Goal: Information Seeking & Learning: Learn about a topic

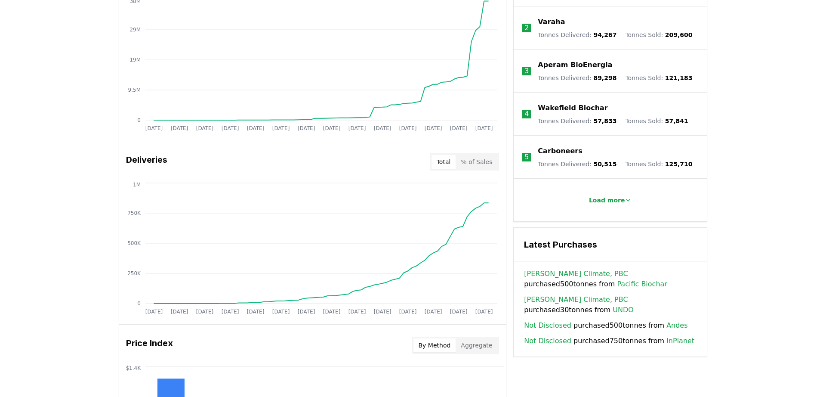
scroll to position [403, 0]
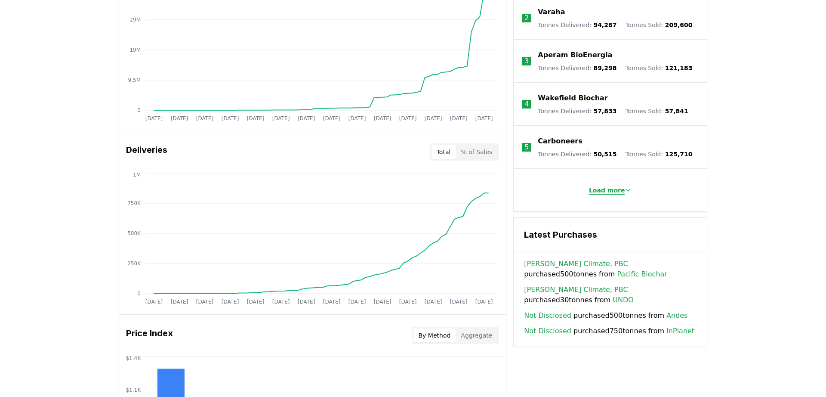
click at [610, 186] on p "Load more" at bounding box center [607, 190] width 36 height 9
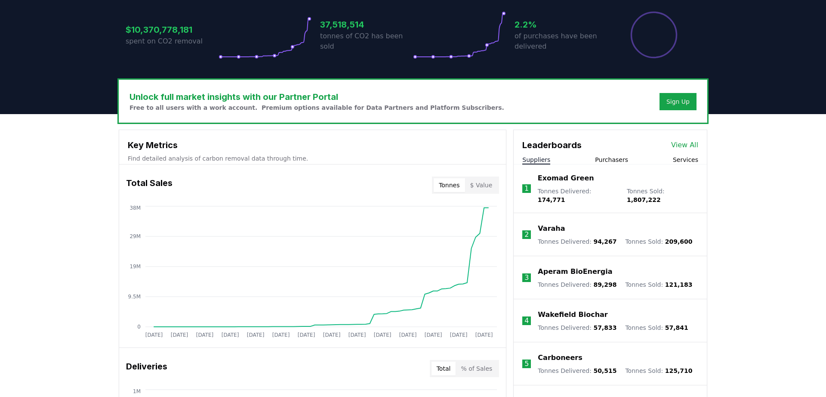
scroll to position [173, 0]
